Goal: Task Accomplishment & Management: Manage account settings

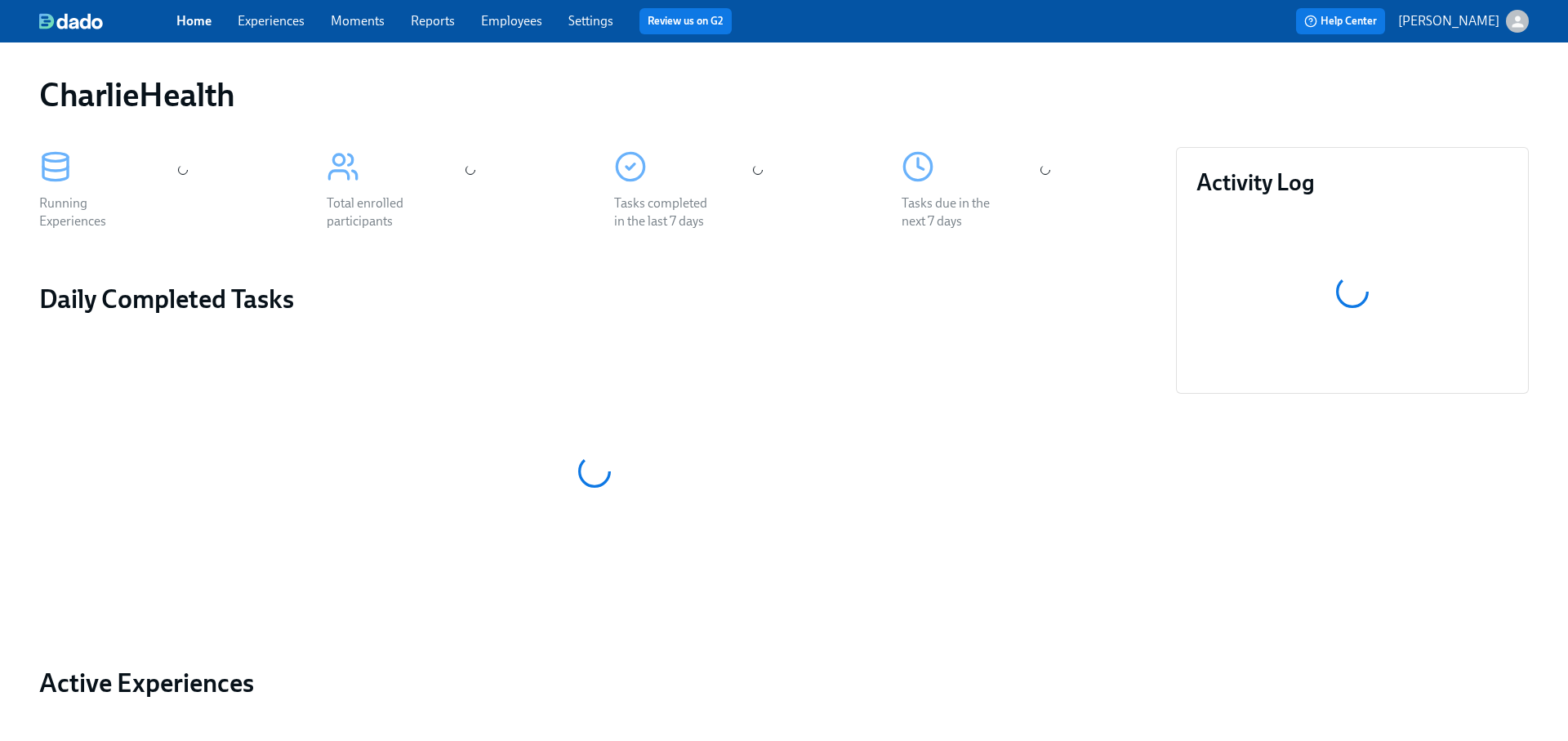
click at [273, 26] on link "Experiences" at bounding box center [271, 21] width 66 height 15
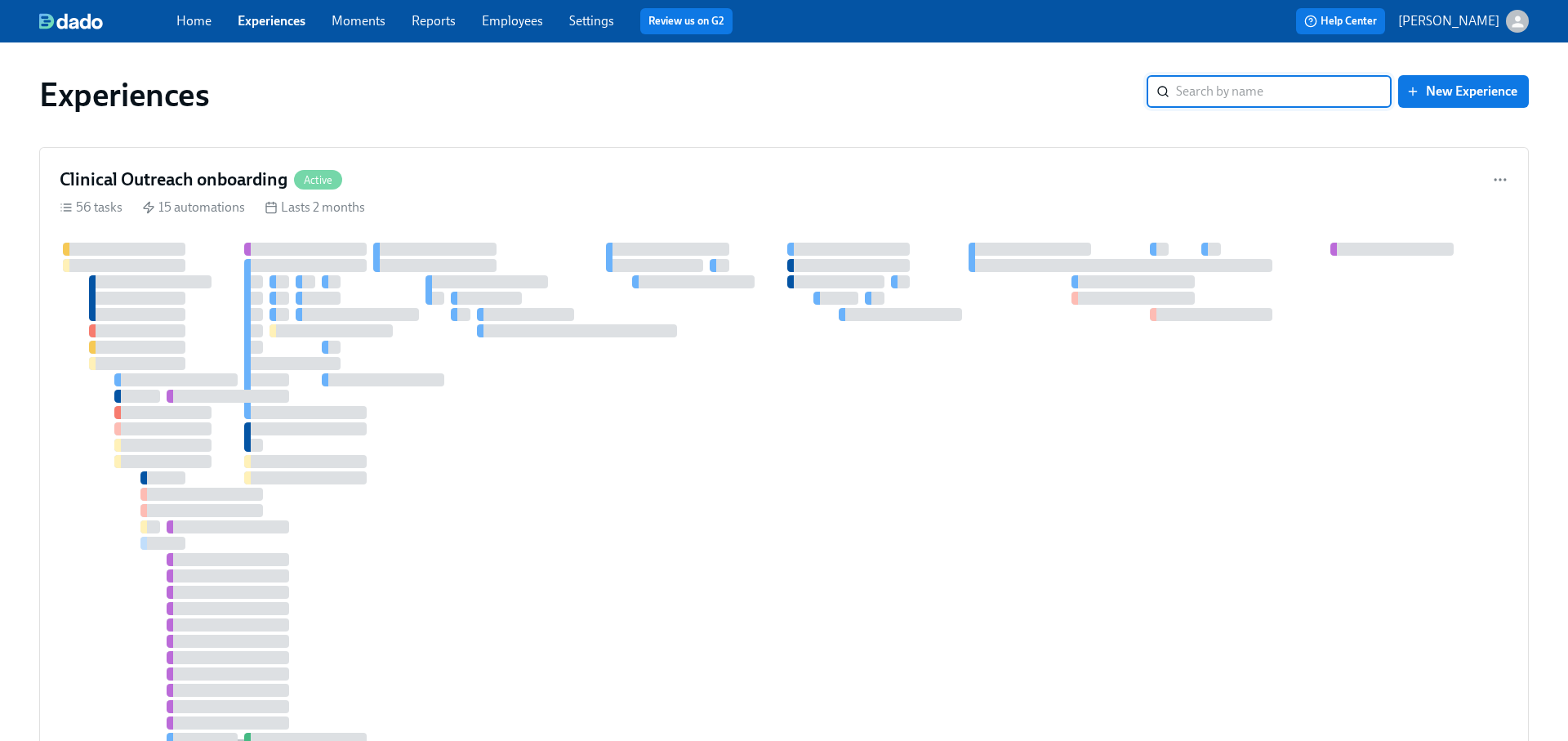
click at [1207, 93] on input "search" at bounding box center [1284, 92] width 216 height 33
type input "intern"
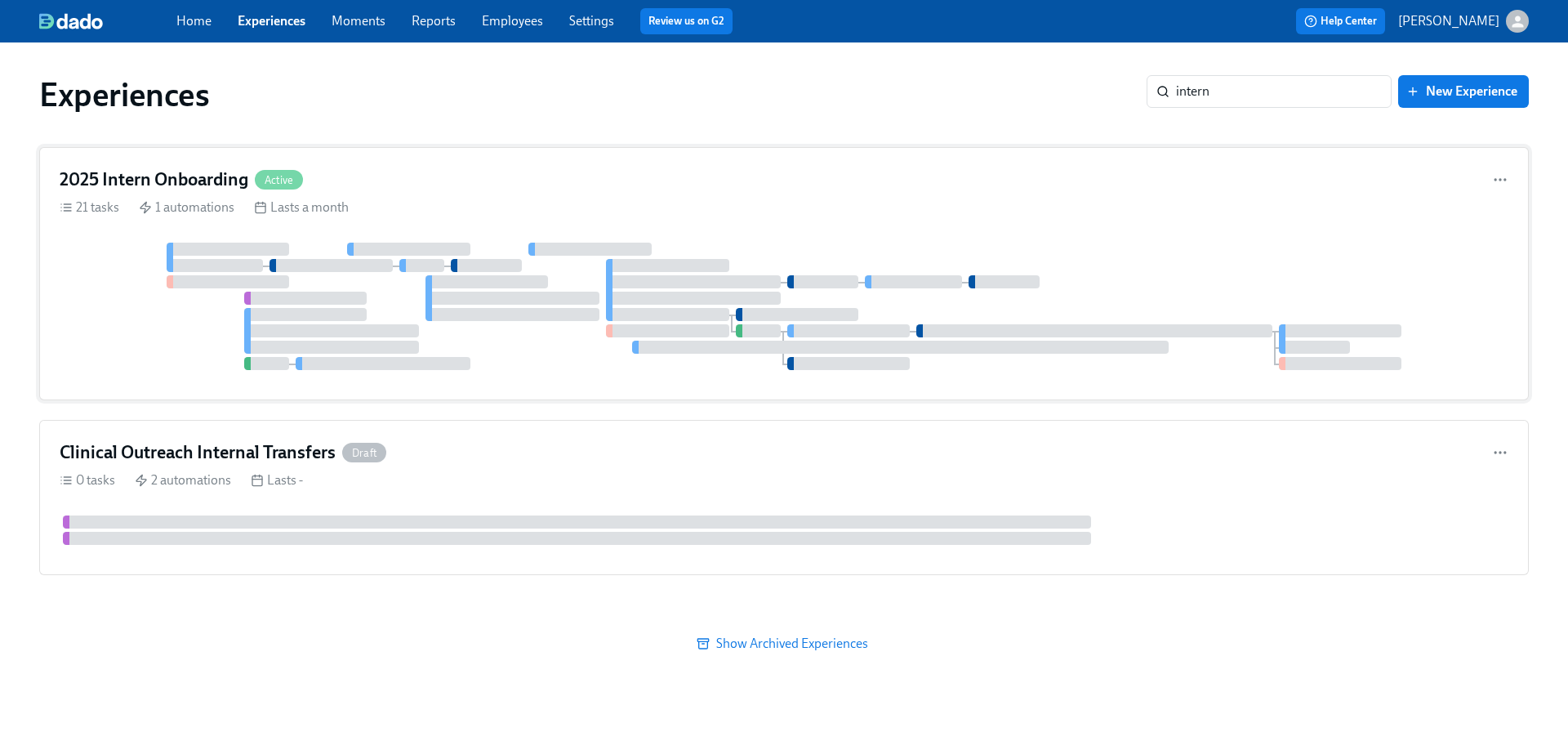
click at [806, 175] on div "2025 Intern Onboarding Active" at bounding box center [784, 179] width 1448 height 24
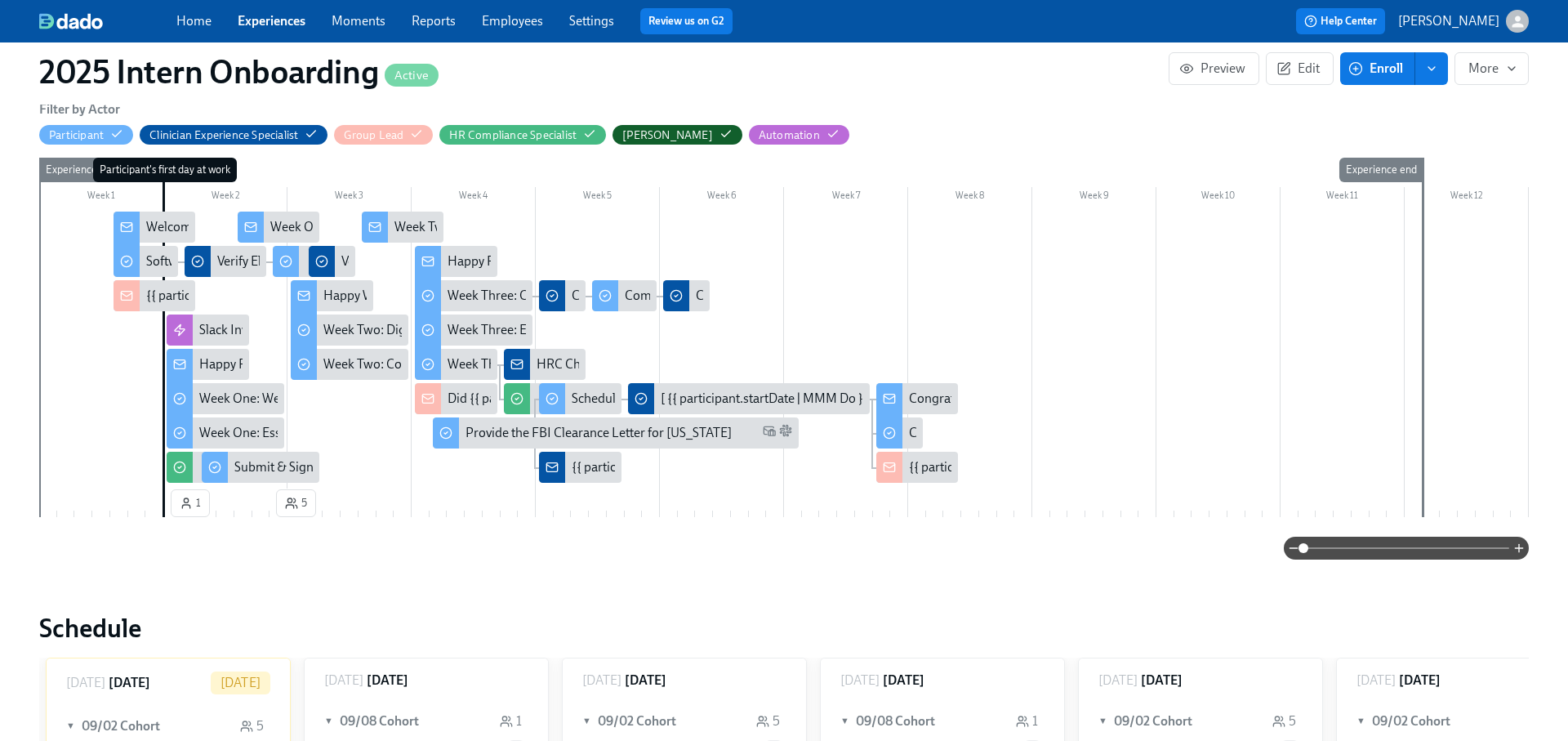
scroll to position [291, 0]
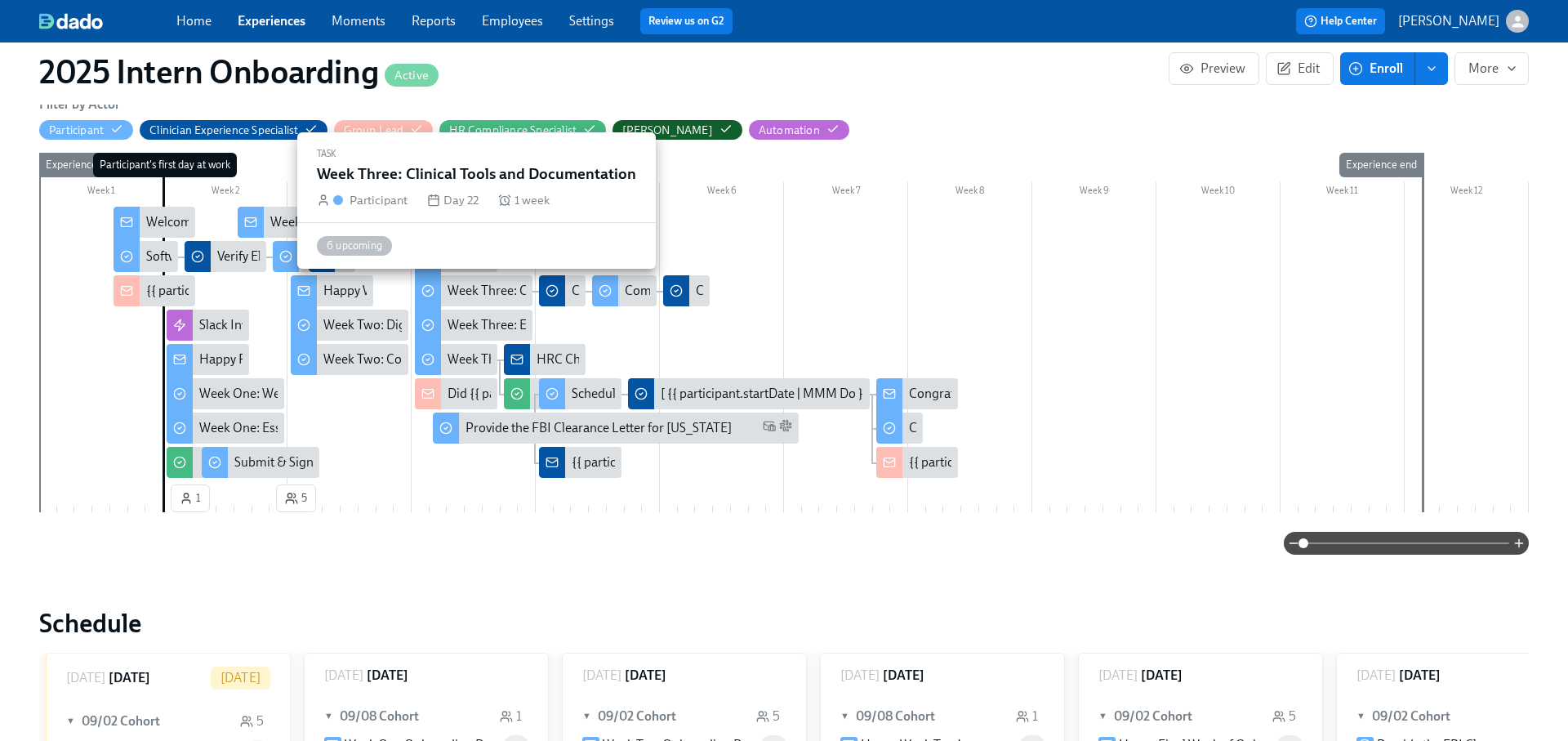
click at [474, 289] on div "Week Three: Clinical Tools and Documentation" at bounding box center [576, 290] width 259 height 18
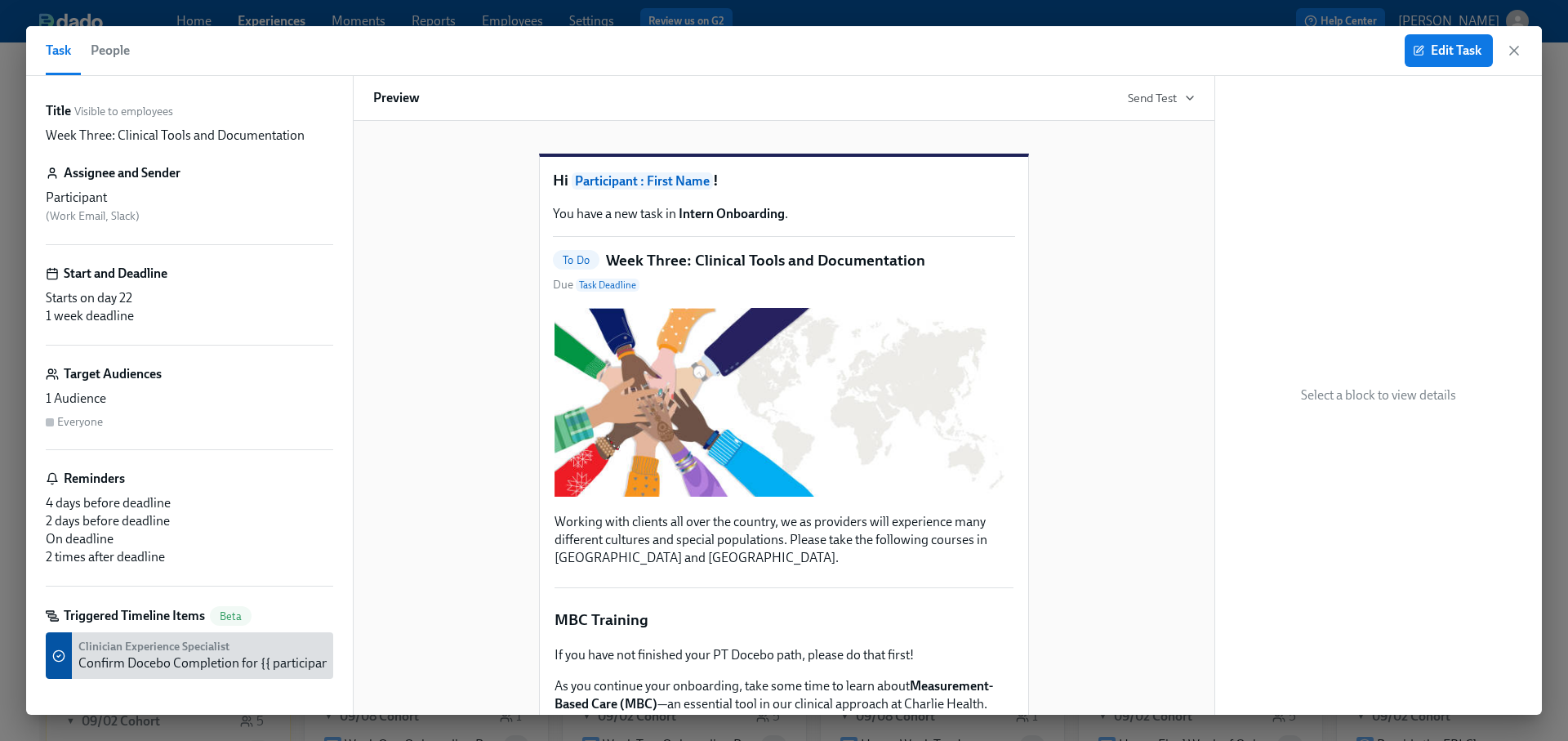
click at [1504, 45] on div "Edit Task" at bounding box center [1464, 51] width 118 height 33
click at [1510, 50] on icon "button" at bounding box center [1514, 50] width 16 height 16
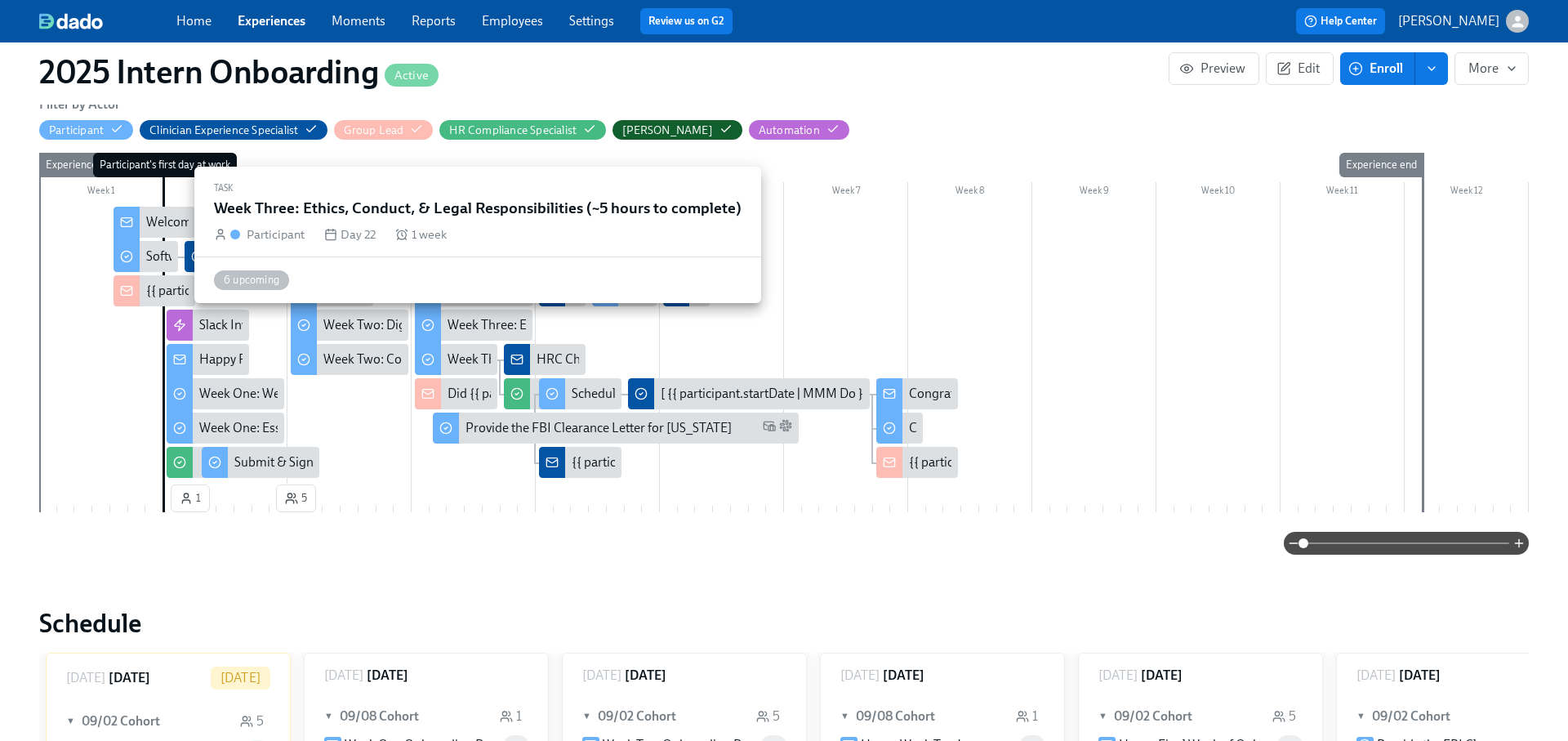
click at [485, 319] on div "Week Three: Ethics, Conduct, & Legal Responsibilities (~5 hours to complete)" at bounding box center [660, 325] width 426 height 18
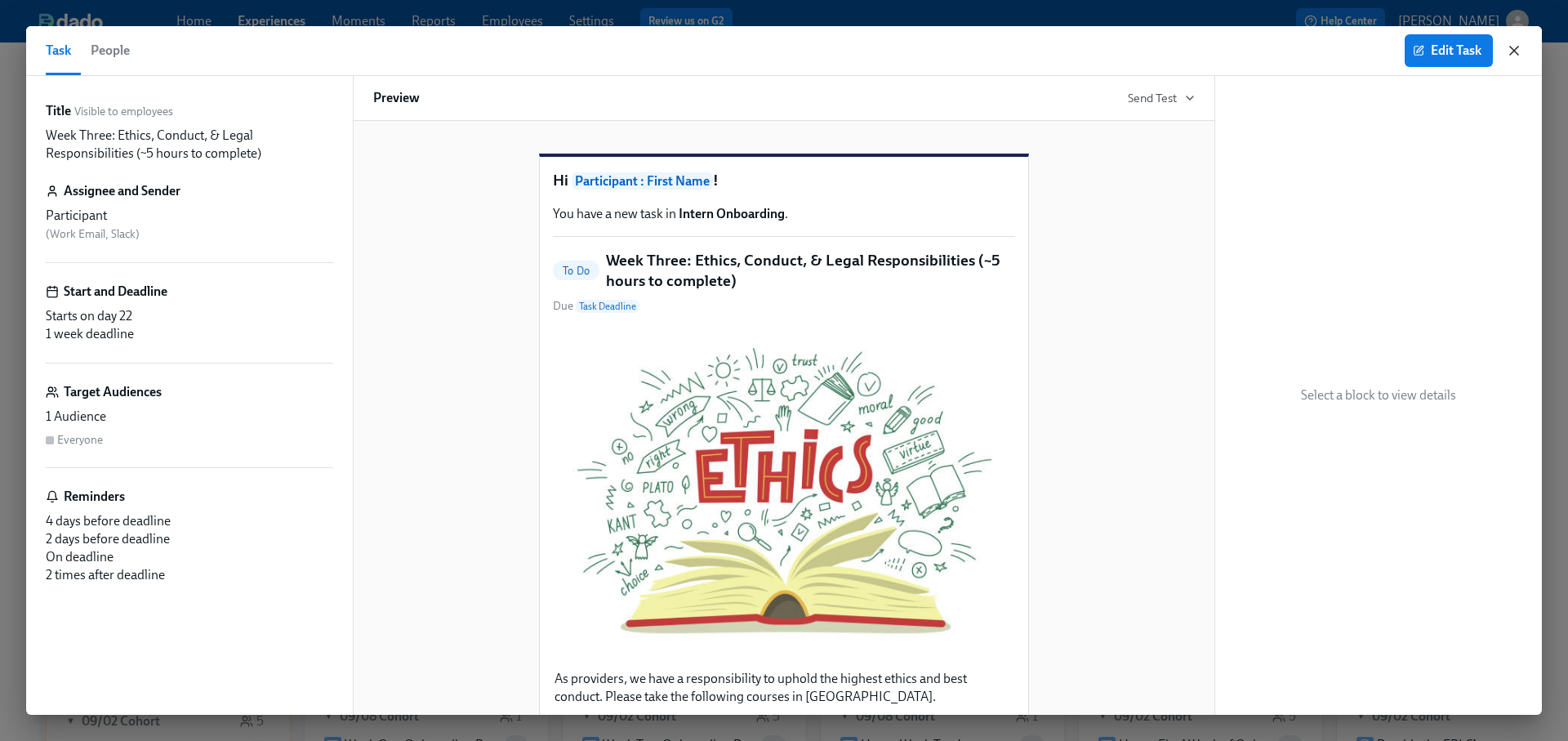
click at [1518, 50] on icon "button" at bounding box center [1514, 50] width 16 height 16
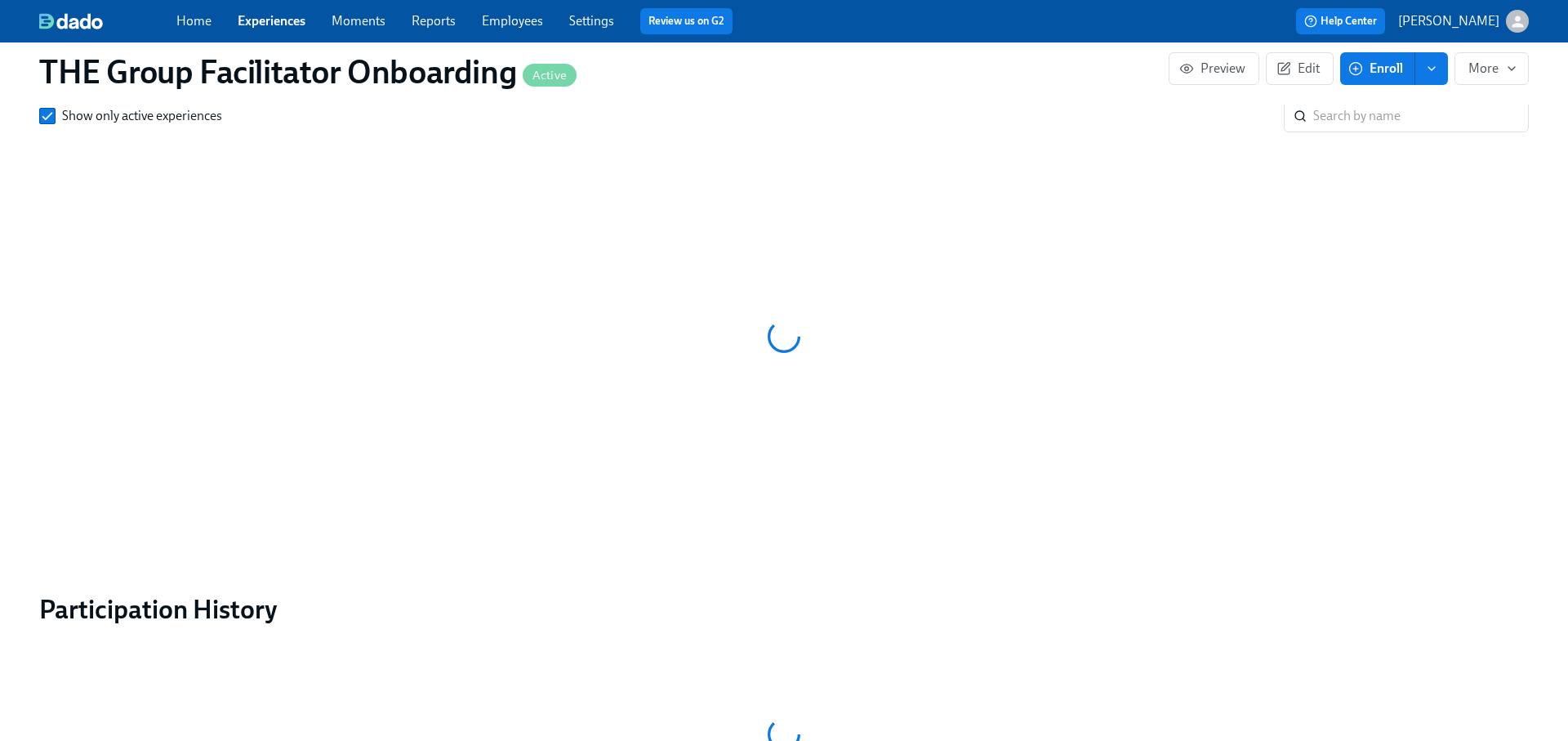
scroll to position [1282, 0]
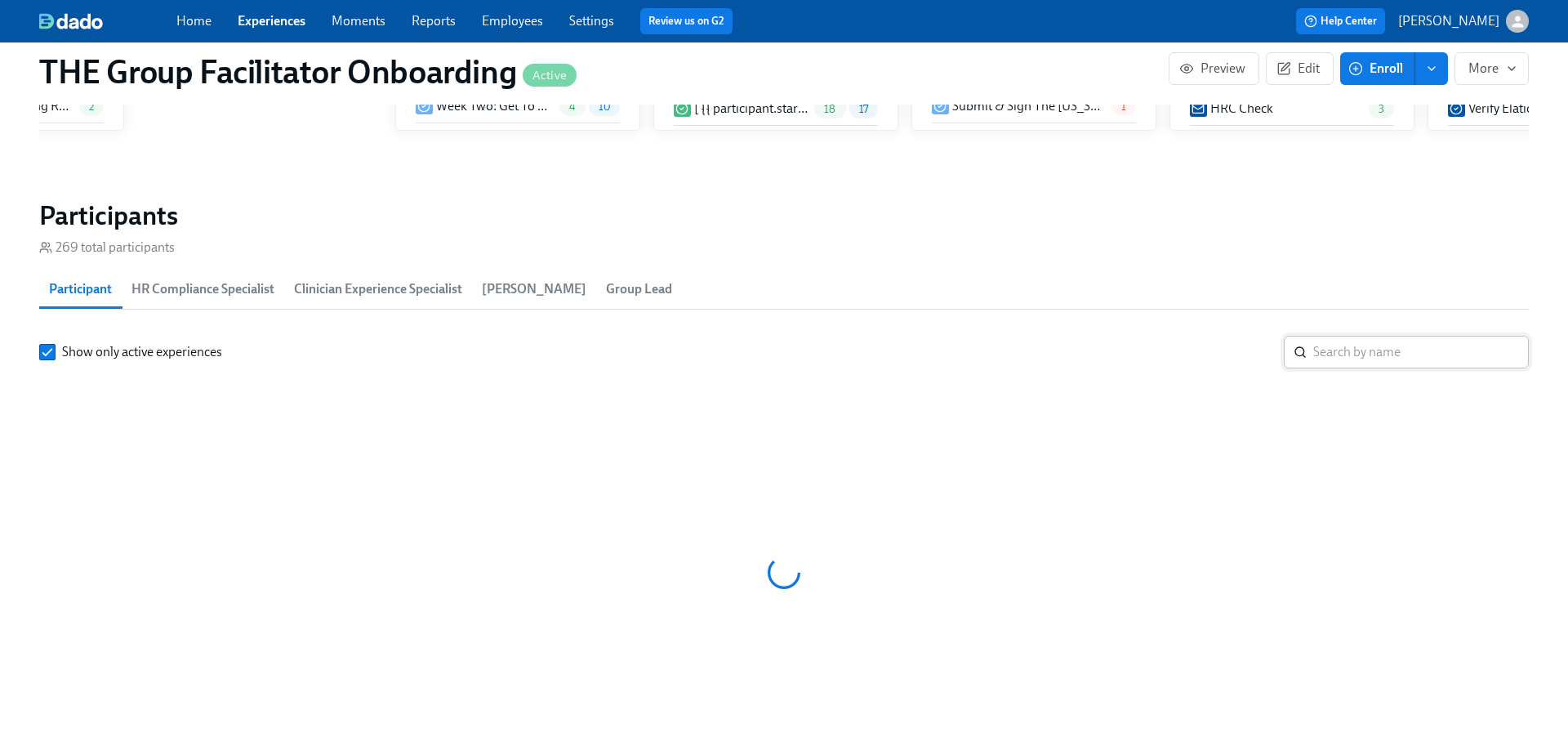
click at [1395, 345] on input "search" at bounding box center [1422, 352] width 216 height 33
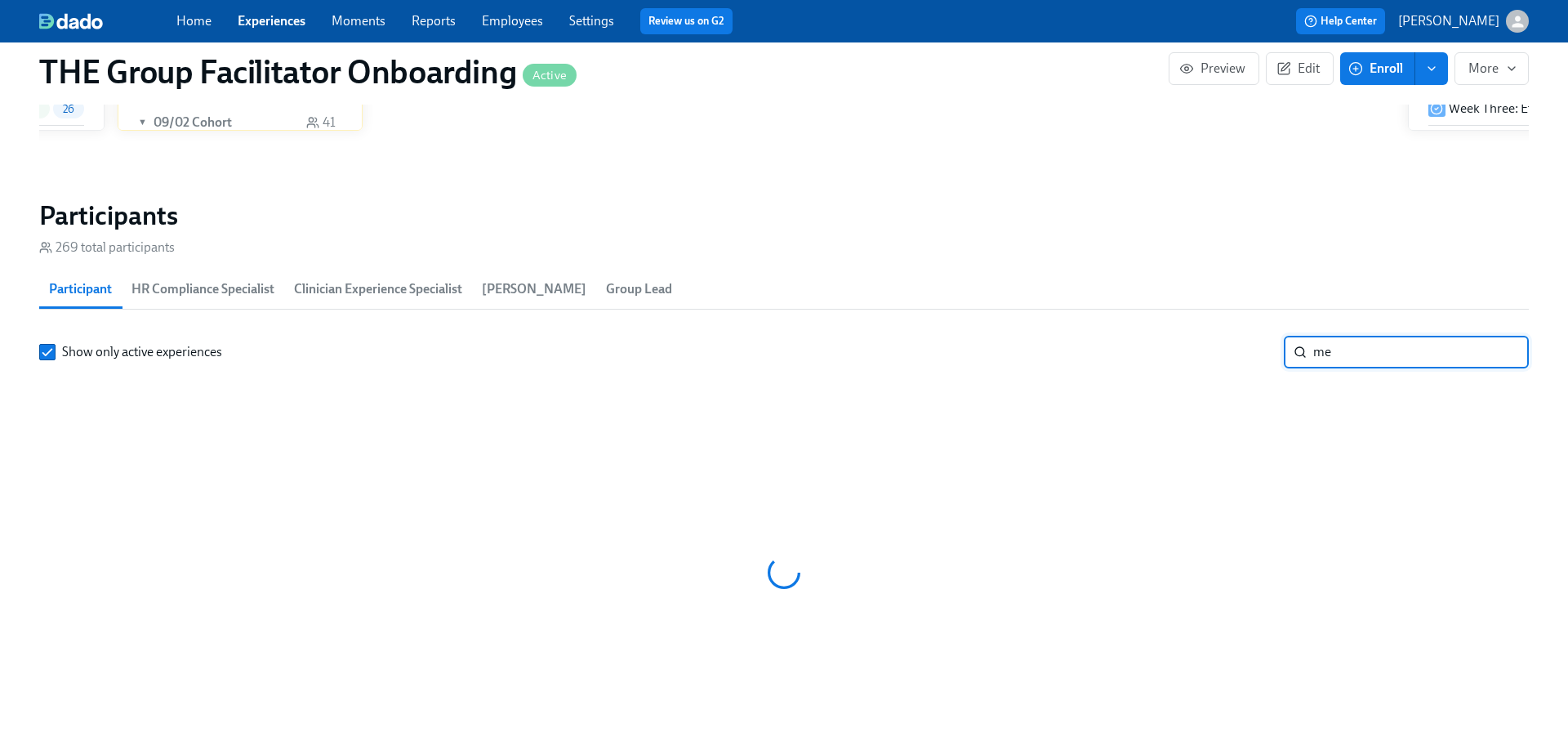
scroll to position [0, 25544]
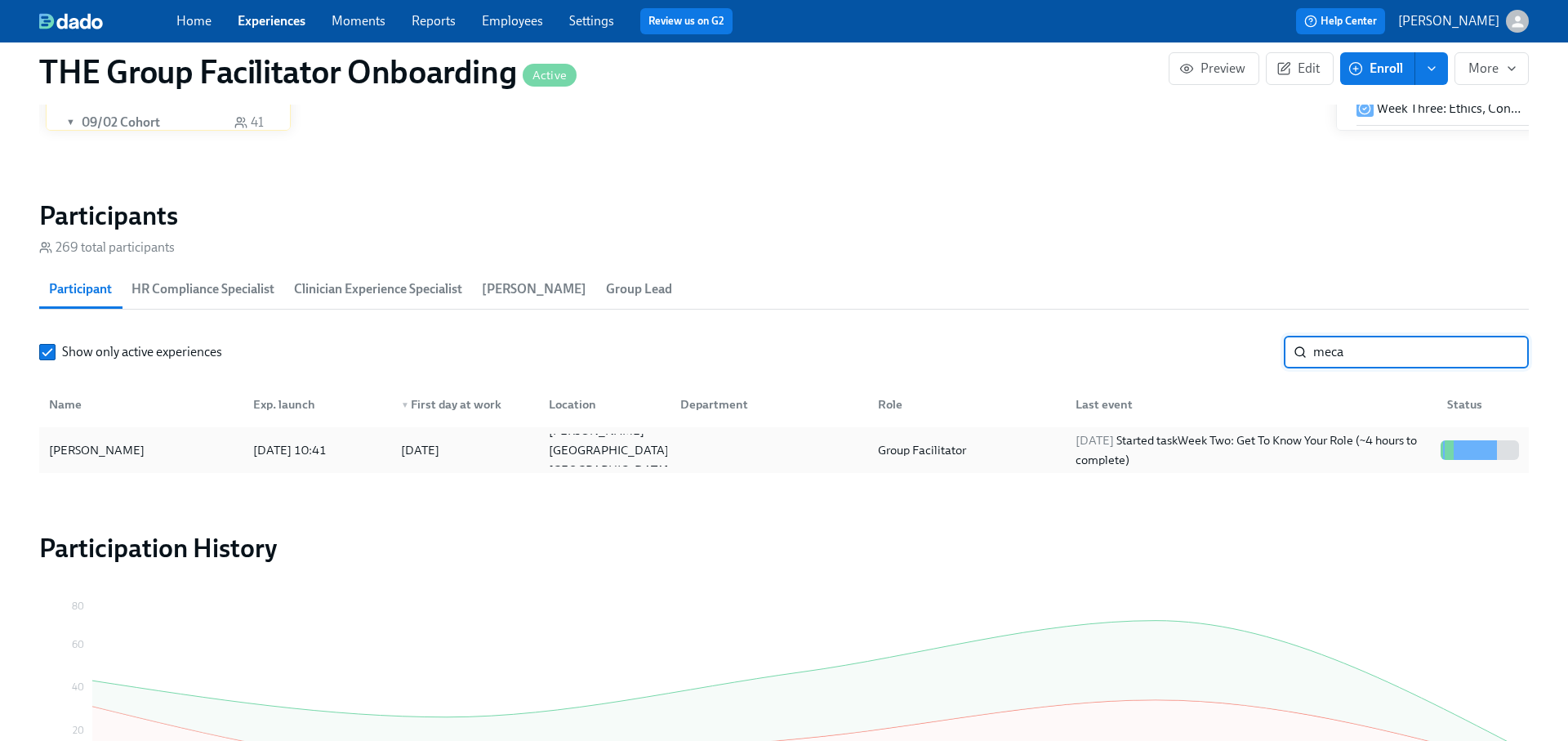
type input "meca"
click at [1190, 450] on div "2025/09/09 Started task Week Two: Get To Know Your Role (~4 hours to complete)" at bounding box center [1251, 450] width 365 height 40
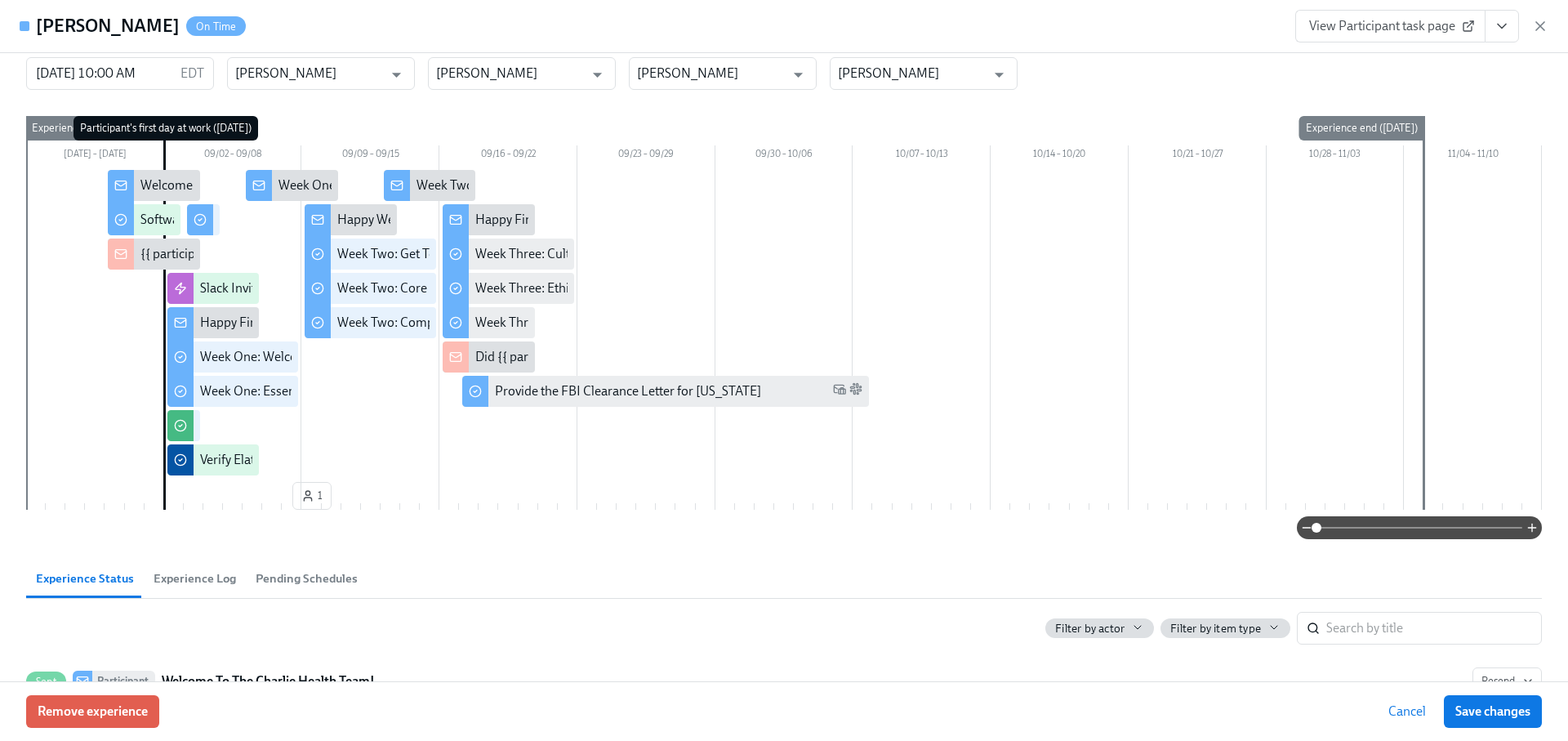
scroll to position [8, 0]
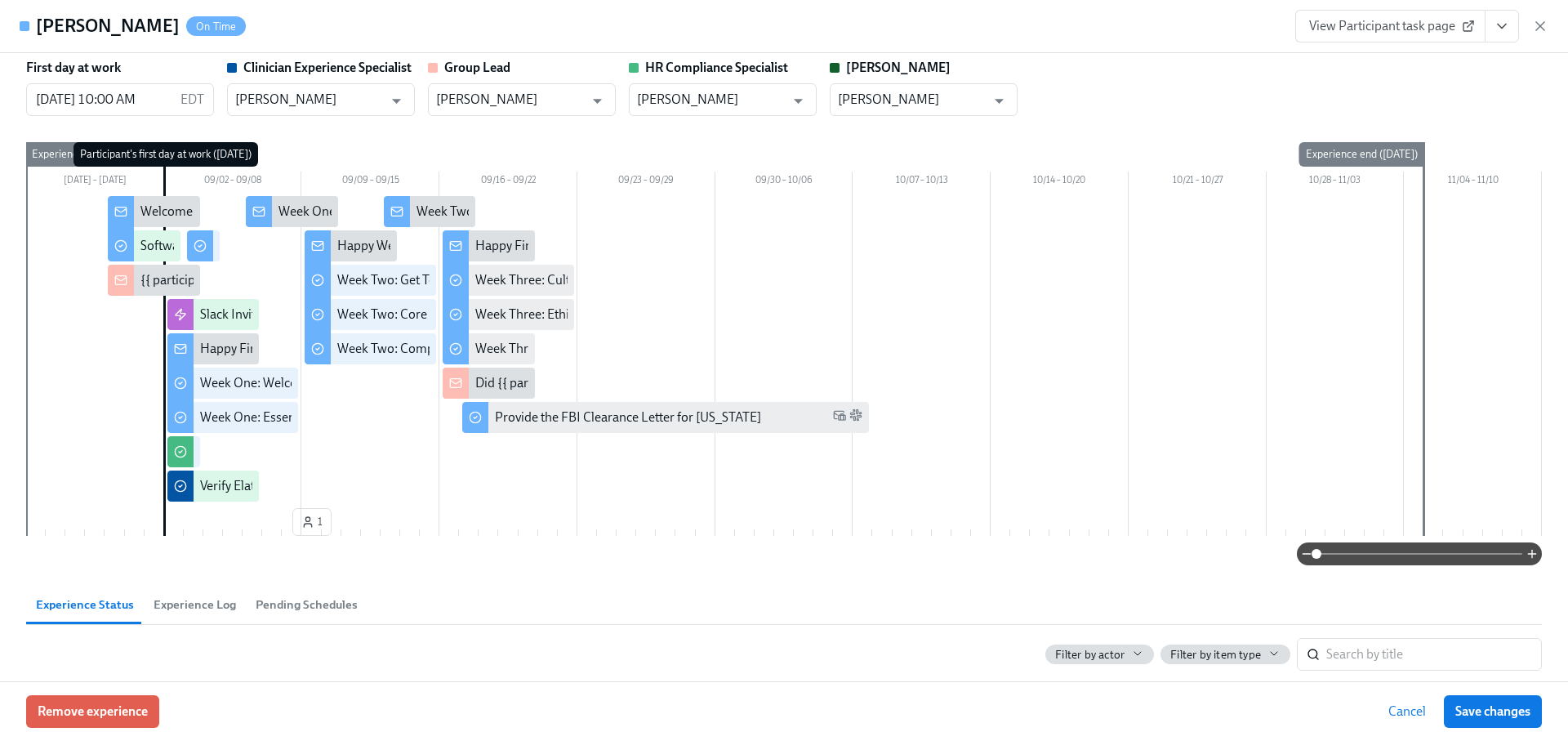
click at [1369, 19] on span "View Participant task page" at bounding box center [1390, 26] width 163 height 16
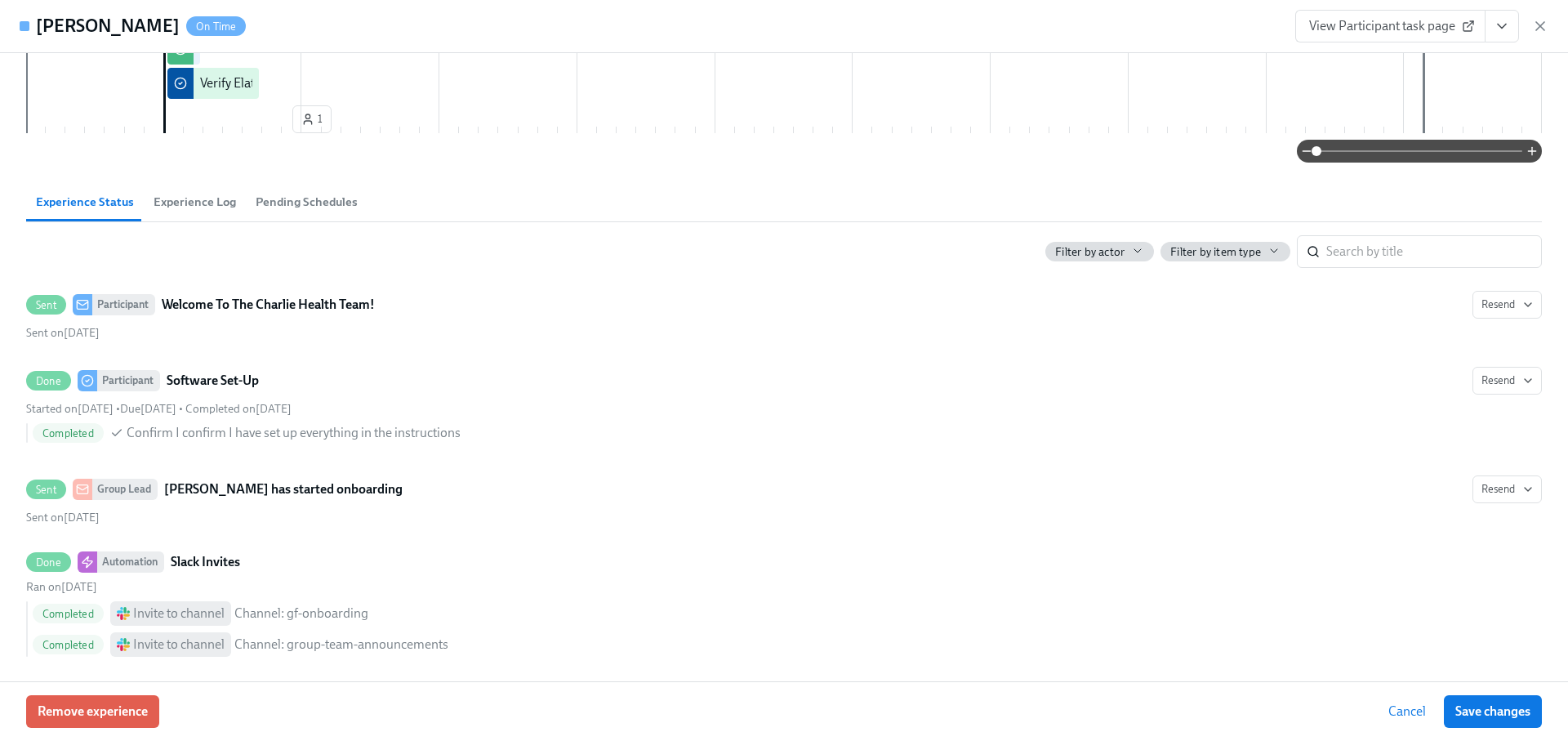
scroll to position [0, 0]
